Goal: Transaction & Acquisition: Purchase product/service

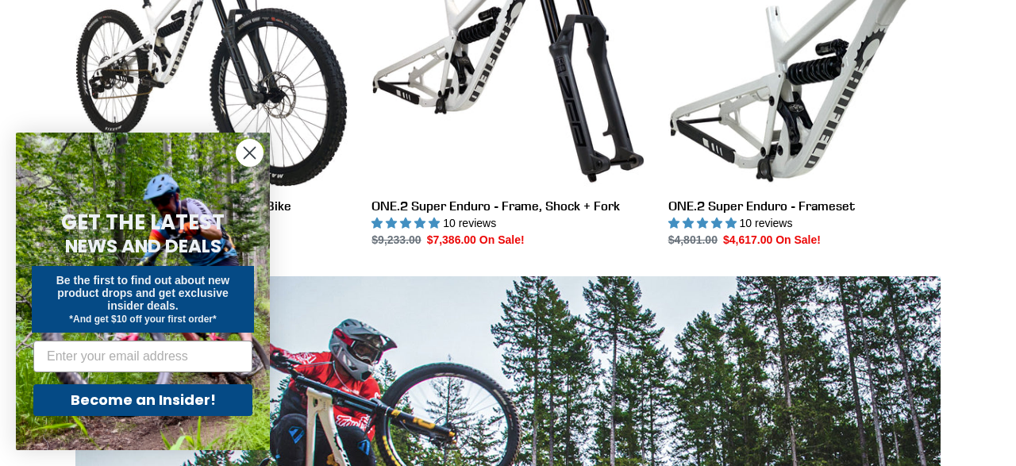
scroll to position [971, 0]
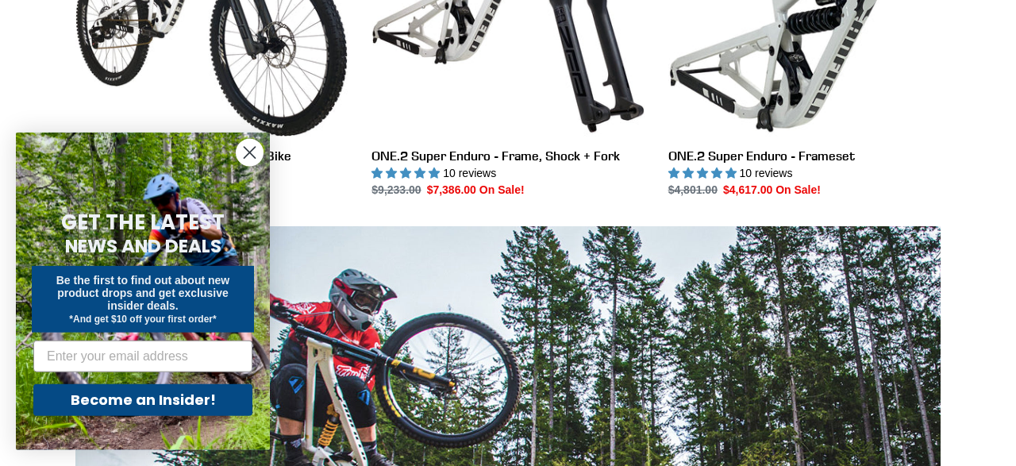
click at [244, 149] on circle "Close dialog" at bounding box center [249, 153] width 26 height 26
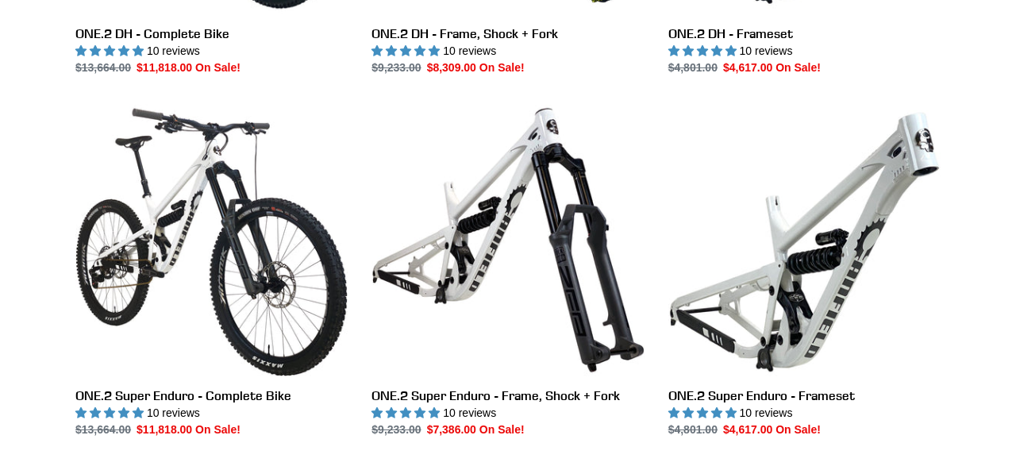
scroll to position [817, 0]
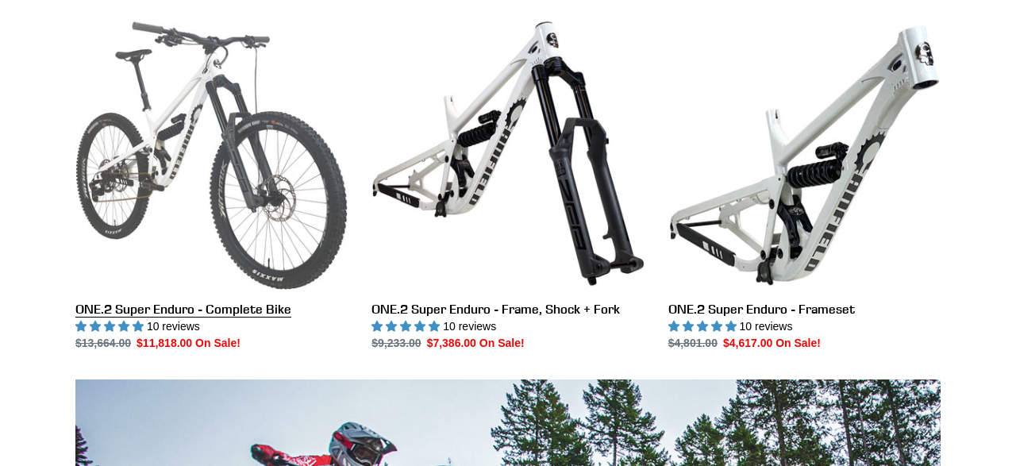
click at [179, 142] on link "ONE.2 Super Enduro - Complete Bike" at bounding box center [211, 184] width 272 height 334
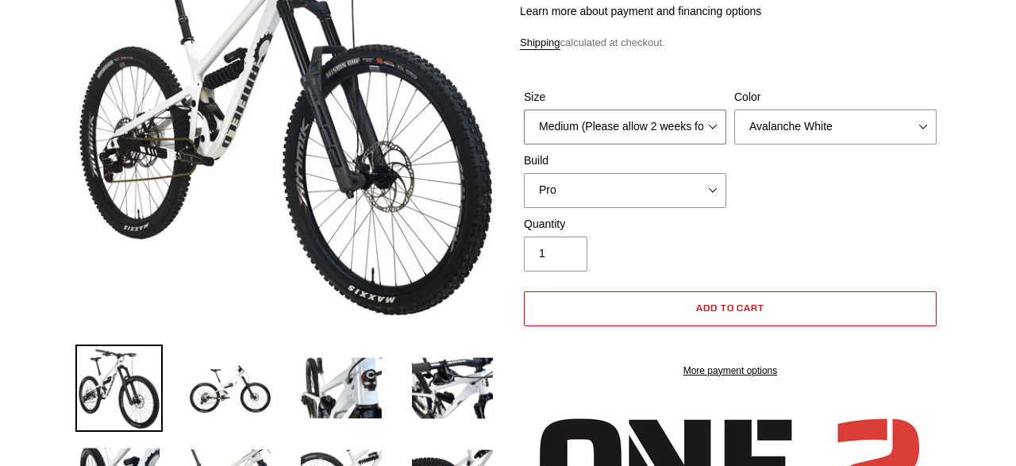
click at [524, 110] on select "Medium (Please allow 2 weeks for delivery) Large (Sold Out)" at bounding box center [625, 127] width 202 height 35
select select "highest-rating"
click option "Medium (Please allow 2 weeks for delivery)" at bounding box center [0, 0] width 0 height 0
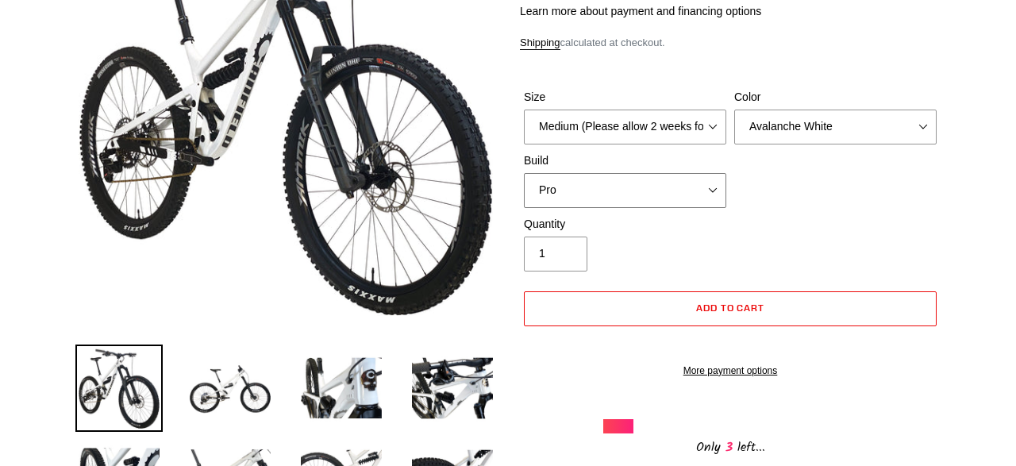
click at [524, 173] on select "Pro" at bounding box center [625, 190] width 202 height 35
click option "Pro" at bounding box center [0, 0] width 0 height 0
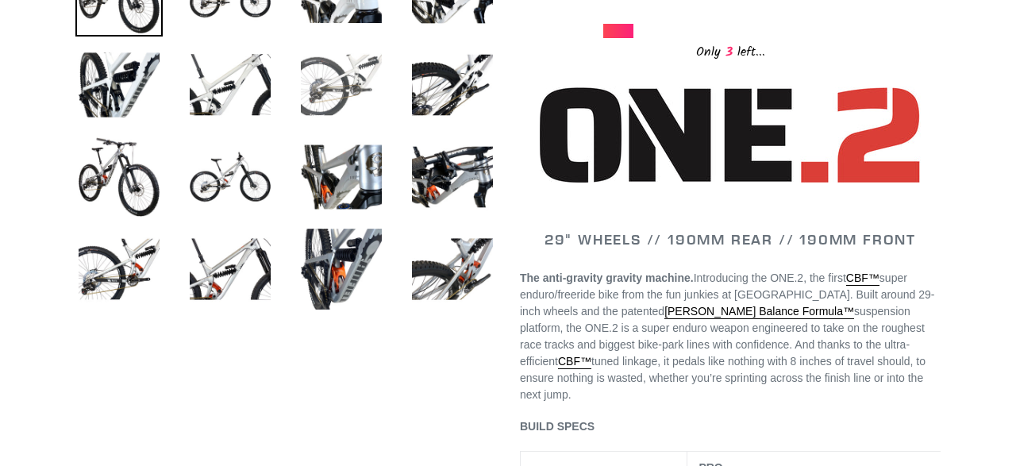
scroll to position [672, 0]
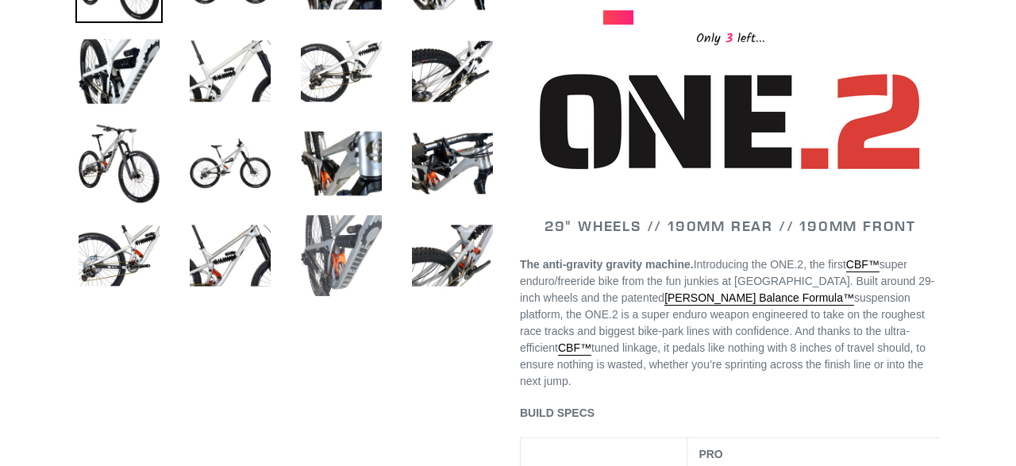
click at [348, 245] on img at bounding box center [341, 255] width 87 height 87
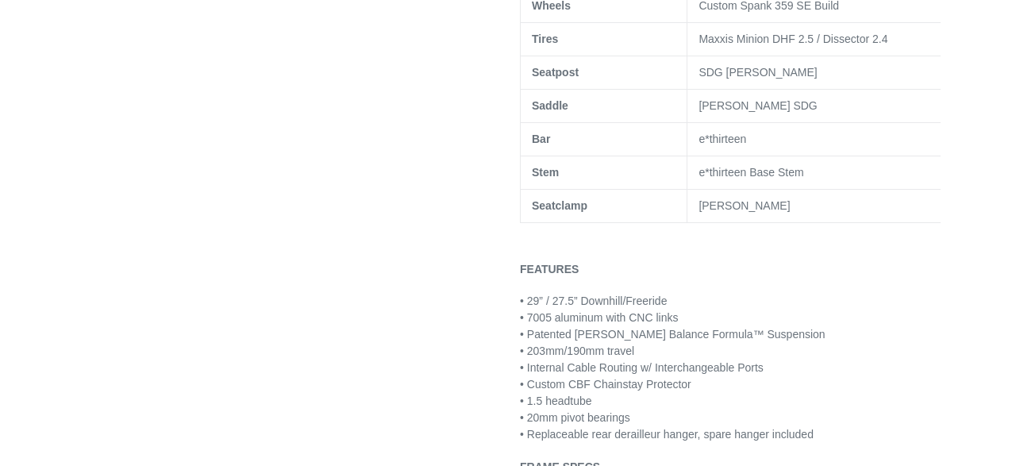
scroll to position [1465, 0]
